Goal: Transaction & Acquisition: Purchase product/service

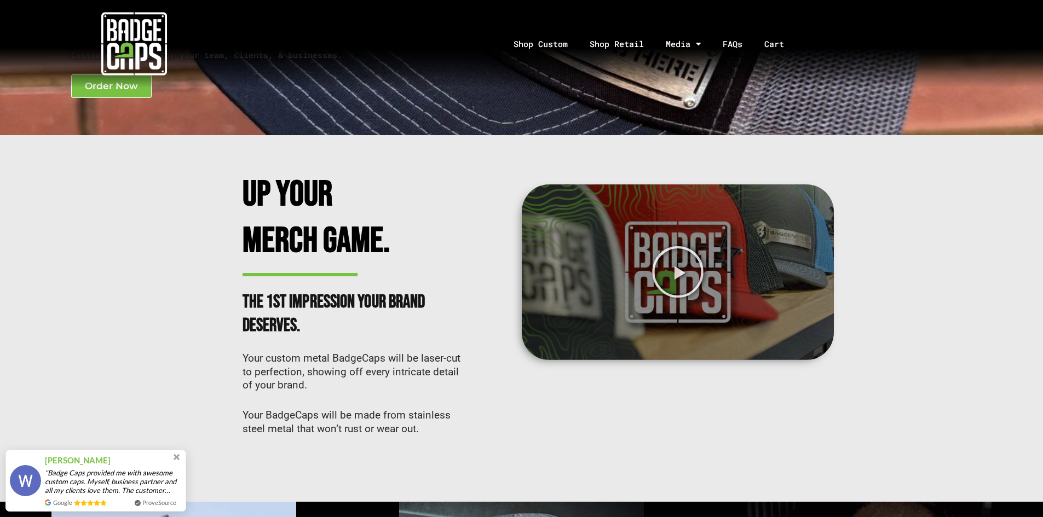
scroll to position [164, 0]
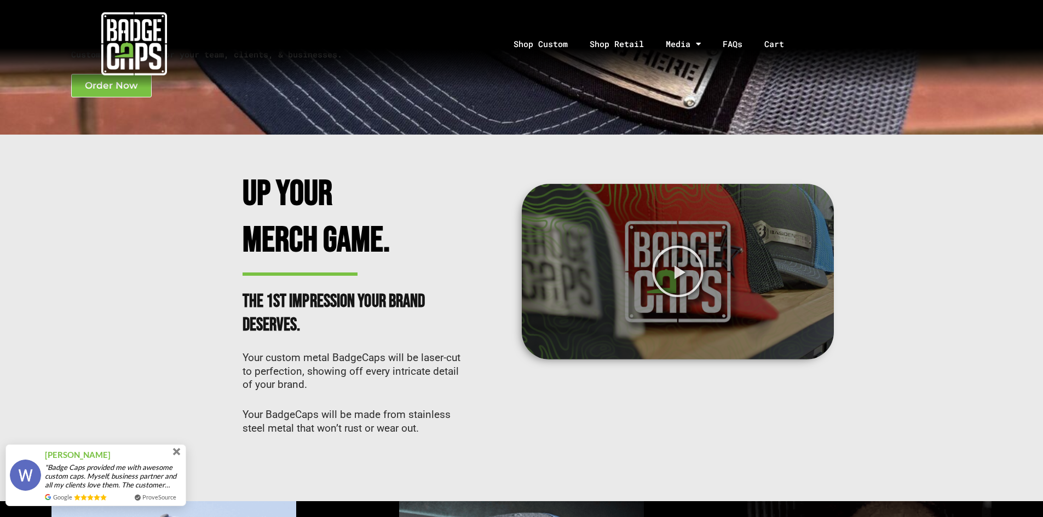
click at [177, 457] on span at bounding box center [177, 452] width 12 height 12
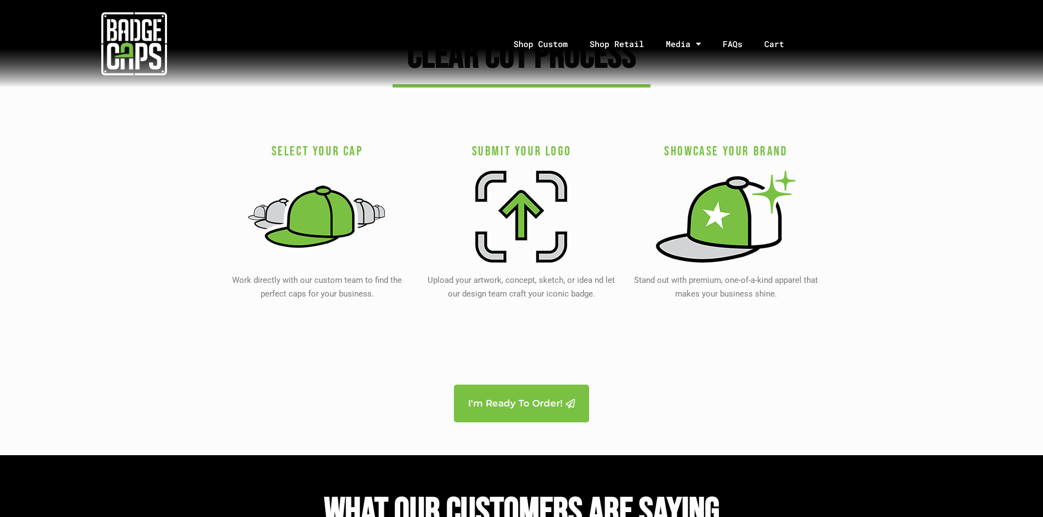
scroll to position [2080, 0]
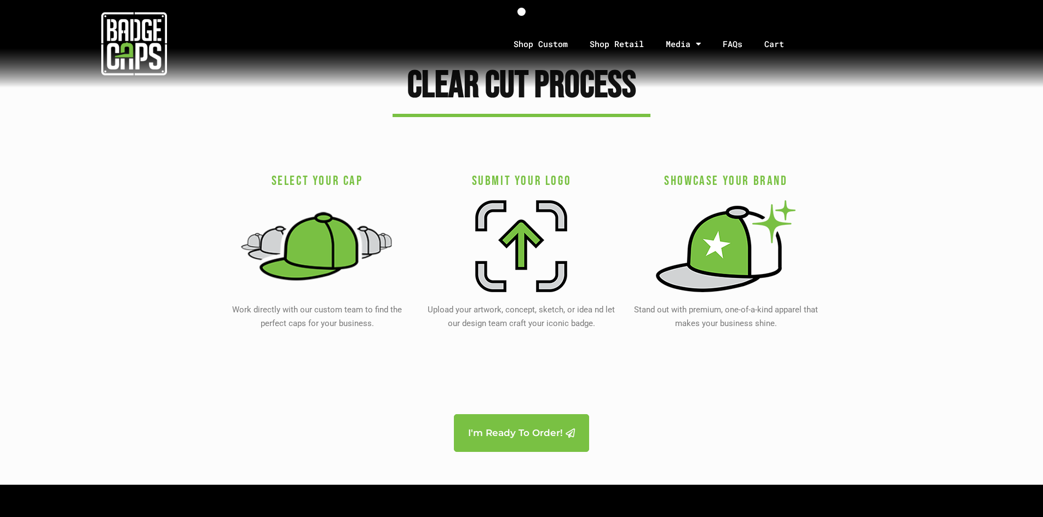
click at [330, 247] on img at bounding box center [317, 245] width 154 height 101
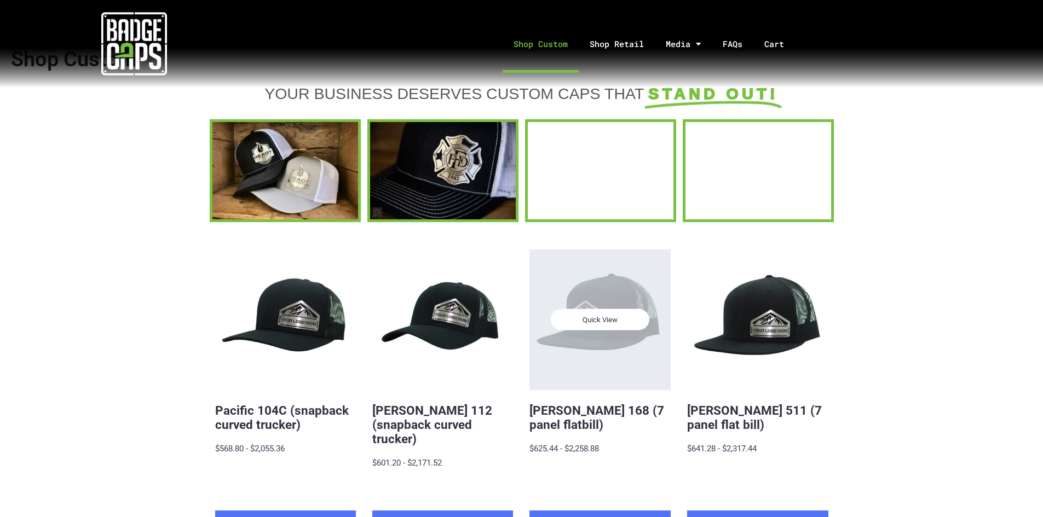
scroll to position [109, 0]
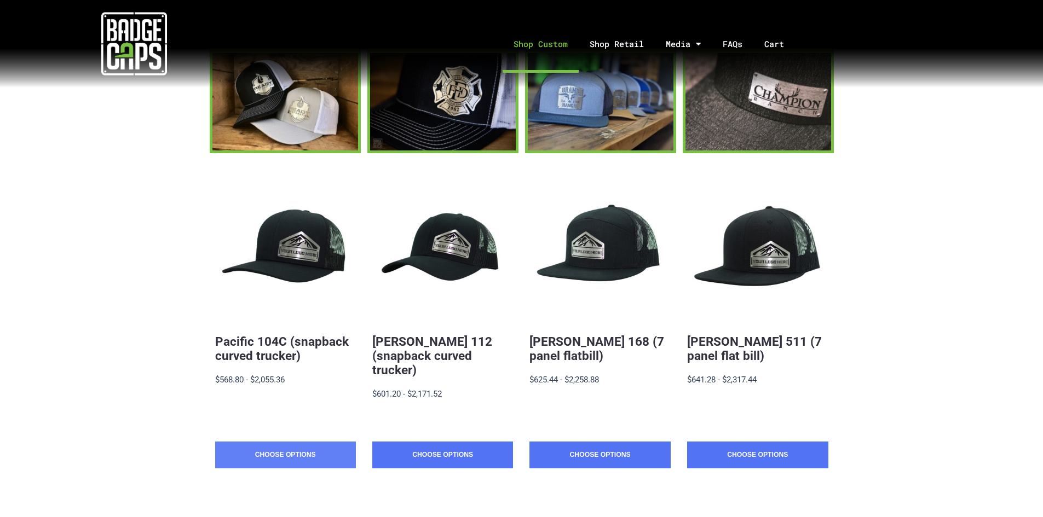
click at [261, 442] on link "Choose Options" at bounding box center [285, 455] width 141 height 27
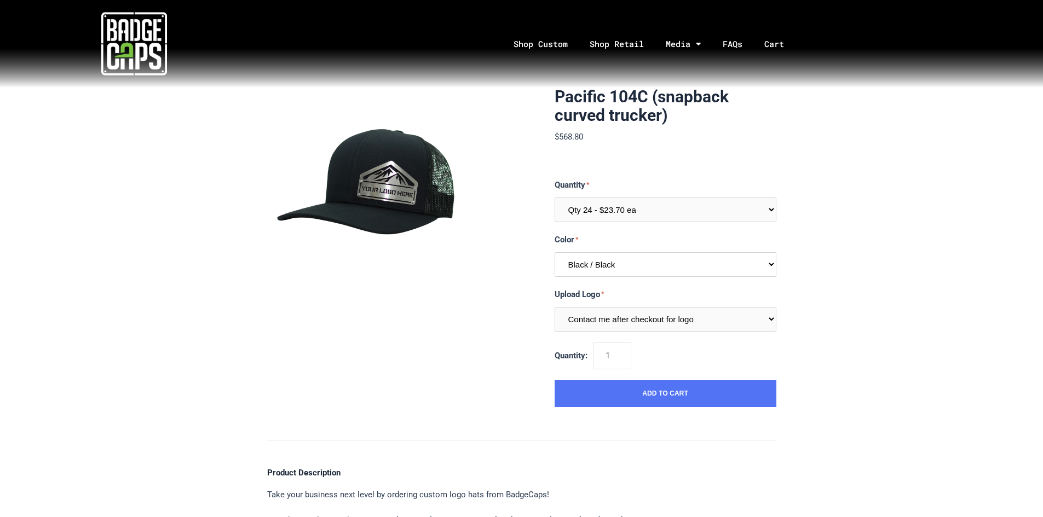
click at [772, 264] on select "Multiple Colors (Finalize After Checkout) Black / Black Black / Graphite Black …" at bounding box center [666, 264] width 222 height 25
click at [555, 252] on select "Multiple Colors (Finalize After Checkout) Black / Black Black / Graphite Black …" at bounding box center [666, 264] width 222 height 25
click at [771, 319] on select "Contact me after checkout for logo" at bounding box center [666, 319] width 222 height 25
click at [775, 266] on select "Multiple Colors (Finalize After Checkout) Black / Black Black / Graphite Black …" at bounding box center [666, 264] width 222 height 25
click at [555, 252] on select "Multiple Colors (Finalize After Checkout) Black / Black Black / Graphite Black …" at bounding box center [666, 264] width 222 height 25
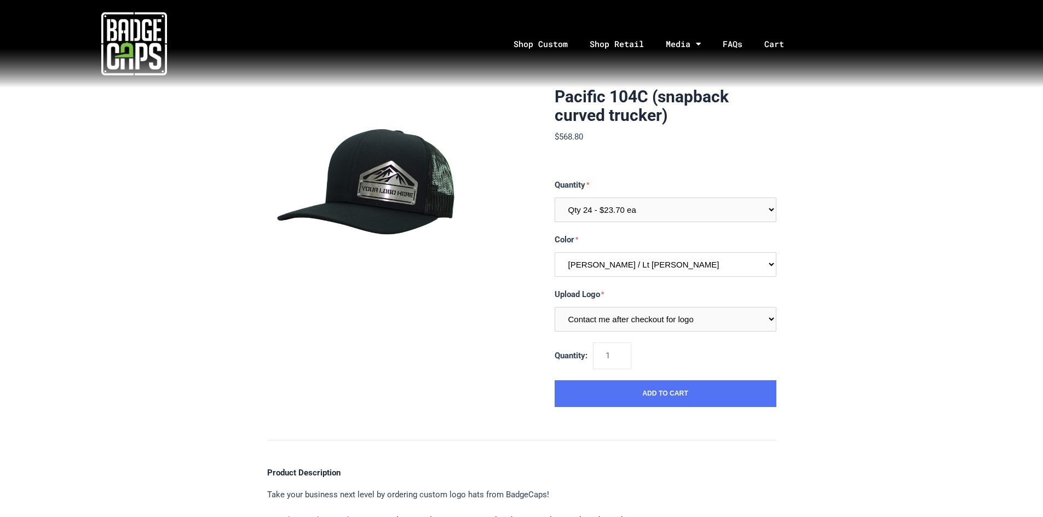
click at [773, 263] on select "Multiple Colors (Finalize After Checkout) Black / Black Black / Graphite Black …" at bounding box center [666, 264] width 222 height 25
click at [555, 252] on select "Multiple Colors (Finalize After Checkout) Black / Black Black / Graphite Black …" at bounding box center [666, 264] width 222 height 25
click at [772, 265] on select "Multiple Colors (Finalize After Checkout) Black / Black Black / Graphite Black …" at bounding box center [666, 264] width 222 height 25
click at [555, 252] on select "Multiple Colors (Finalize After Checkout) Black / Black Black / Graphite Black …" at bounding box center [666, 264] width 222 height 25
click at [766, 264] on select "Multiple Colors (Finalize After Checkout) Black / Black Black / Graphite Black …" at bounding box center [666, 264] width 222 height 25
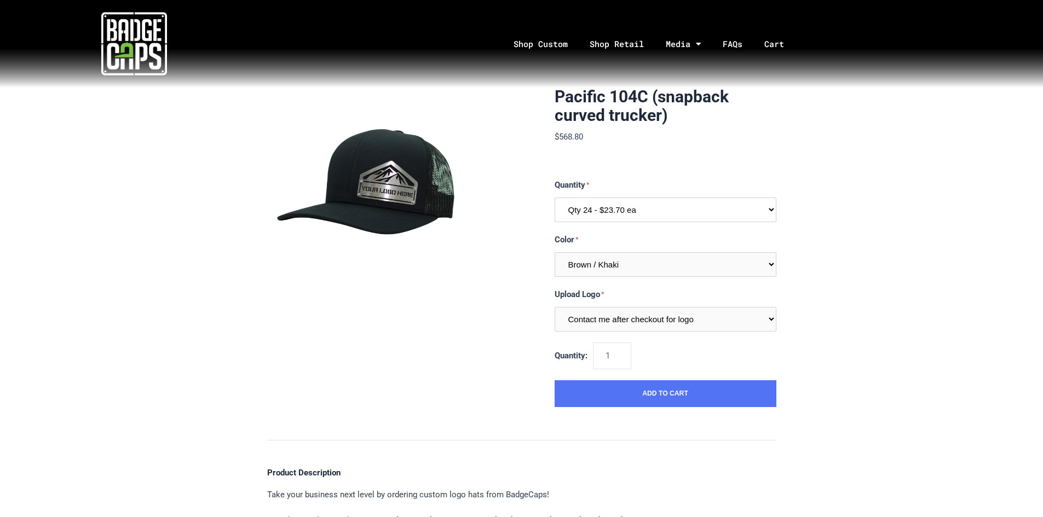
click at [773, 209] on select "Qty 24 - $23.70 ea Qty 48 - $22.94ea Qty 96 - $21.41ea" at bounding box center [666, 210] width 222 height 25
click at [769, 264] on select "Multiple Colors (Finalize After Checkout) Black / Black Black / Graphite Black …" at bounding box center [666, 264] width 222 height 25
click at [555, 252] on select "Multiple Colors (Finalize After Checkout) Black / Black Black / Graphite Black …" at bounding box center [666, 264] width 222 height 25
click at [770, 265] on select "Multiple Colors (Finalize After Checkout) Black / Black Black / Graphite Black …" at bounding box center [666, 264] width 222 height 25
click at [555, 252] on select "Multiple Colors (Finalize After Checkout) Black / Black Black / Graphite Black …" at bounding box center [666, 264] width 222 height 25
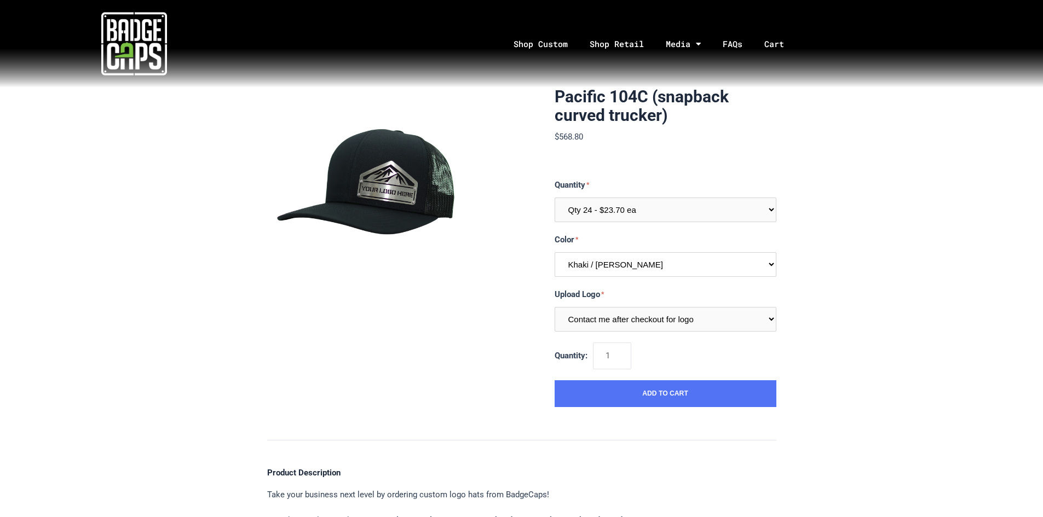
click at [769, 266] on select "Multiple Colors (Finalize After Checkout) Black / Black Black / Graphite Black …" at bounding box center [666, 264] width 222 height 25
click at [555, 252] on select "Multiple Colors (Finalize After Checkout) Black / Black Black / Graphite Black …" at bounding box center [666, 264] width 222 height 25
click at [770, 266] on select "Multiple Colors (Finalize After Checkout) Black / Black Black / Graphite Black …" at bounding box center [666, 264] width 222 height 25
click at [555, 252] on select "Multiple Colors (Finalize After Checkout) Black / Black Black / Graphite Black …" at bounding box center [666, 264] width 222 height 25
click at [773, 264] on select "Multiple Colors (Finalize After Checkout) Black / Black Black / Graphite Black …" at bounding box center [666, 264] width 222 height 25
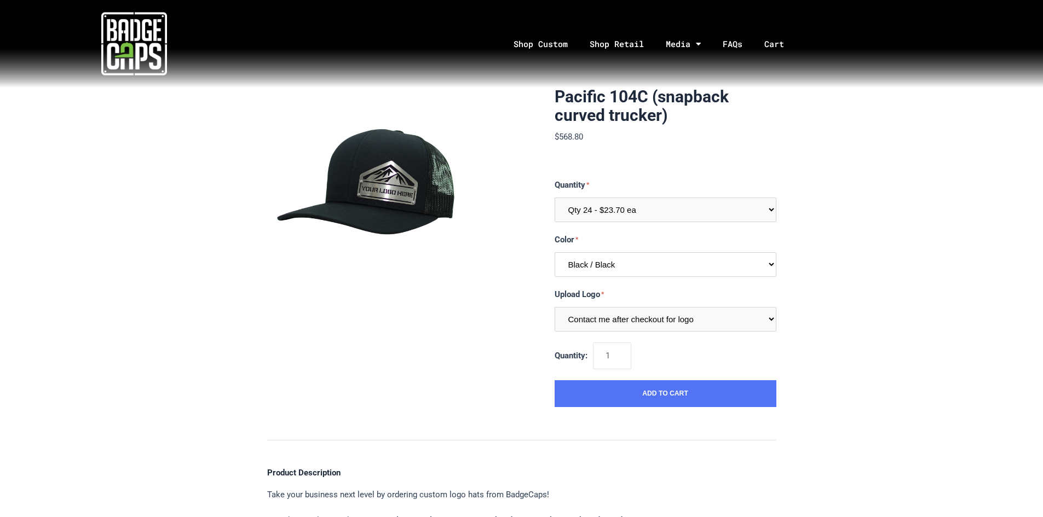
select select "248"
click at [555, 252] on select "Multiple Colors (Finalize After Checkout) Black / Black Black / Graphite Black …" at bounding box center [666, 264] width 222 height 25
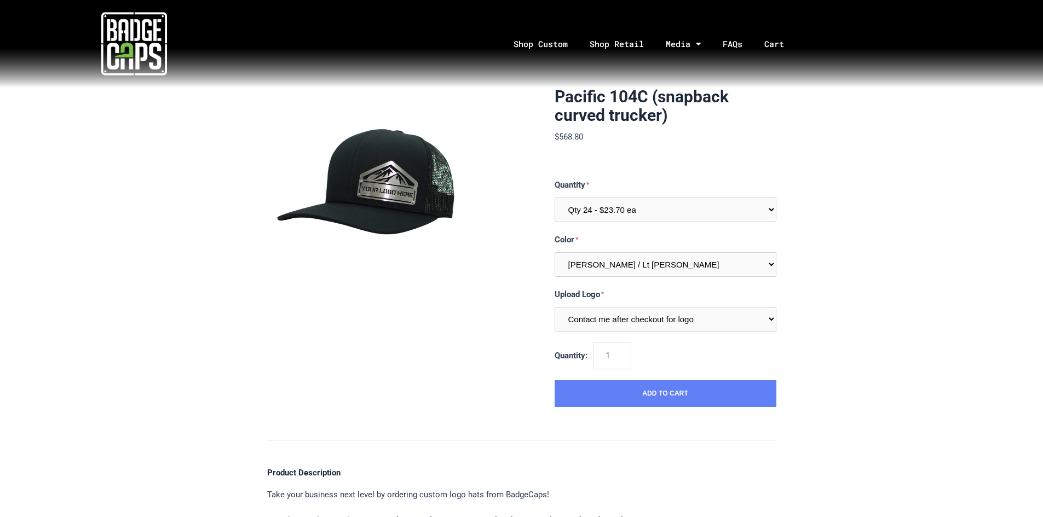
click at [674, 394] on button "Add to Cart" at bounding box center [666, 393] width 222 height 27
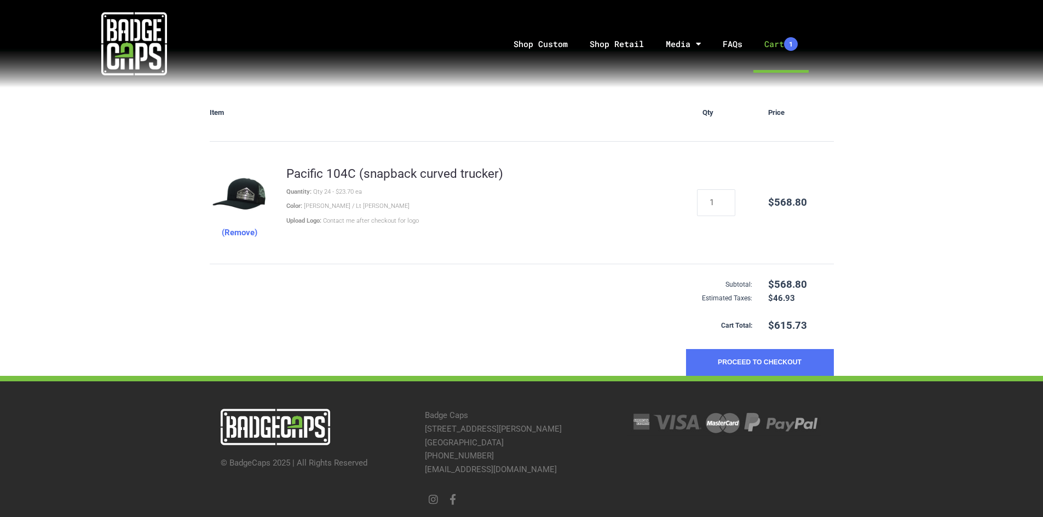
scroll to position [144, 0]
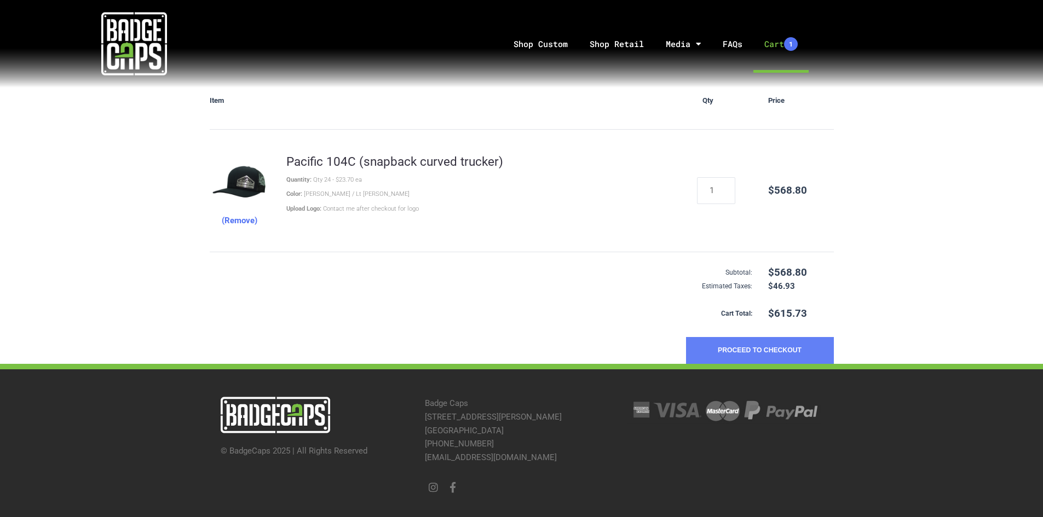
click at [771, 345] on button "Proceed to Checkout" at bounding box center [760, 350] width 148 height 27
